Goal: Check status: Check status

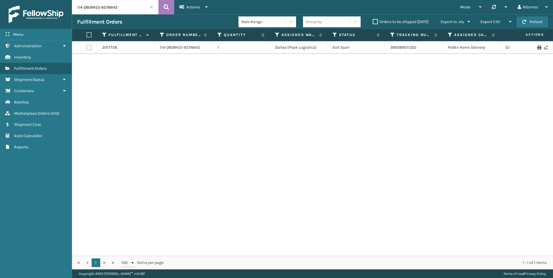
click at [118, 8] on input "114-0609455-6578642" at bounding box center [115, 7] width 86 height 14
paste input "5669565-7011404"
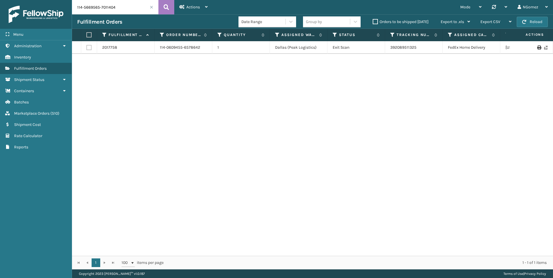
type input "114-5669565-7011404"
click at [58, 111] on link "Marketplace Orders ( 510 )" at bounding box center [36, 113] width 72 height 11
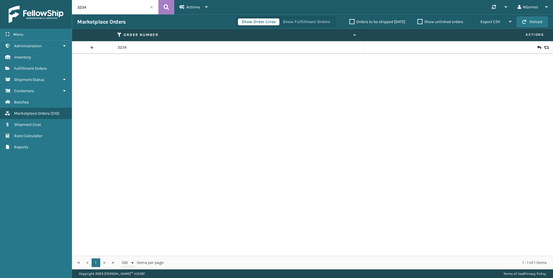
click at [119, 5] on input "3234" at bounding box center [115, 7] width 86 height 14
paste input "114-5669565-7011404"
type input "114-5669565-7011404"
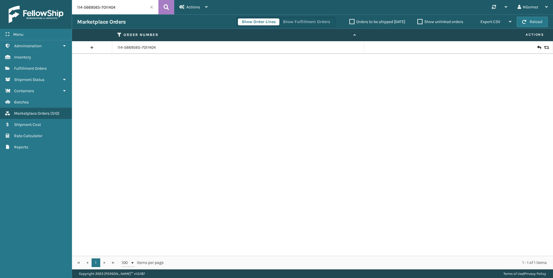
click at [537, 46] on icon at bounding box center [538, 48] width 3 height 6
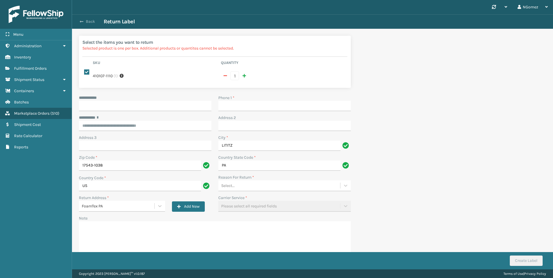
click at [81, 22] on span "button" at bounding box center [81, 22] width 3 height 4
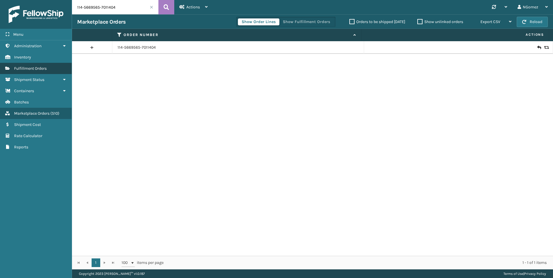
click at [45, 73] on link "Fulfillment Orders" at bounding box center [36, 68] width 72 height 11
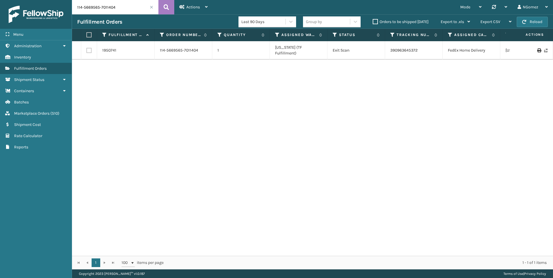
click at [109, 10] on input "114-5669565-7011404" at bounding box center [115, 7] width 86 height 14
paste input "2-2762199-1335420"
type input "112-2762199-1335420"
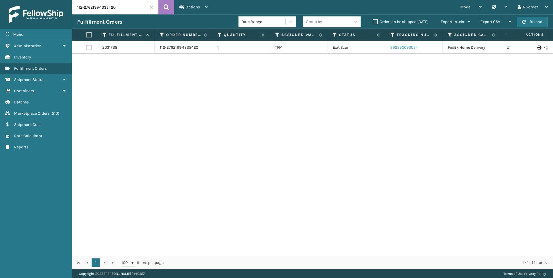
click at [406, 48] on link "392350093054" at bounding box center [404, 47] width 28 height 5
